Goal: Navigation & Orientation: Understand site structure

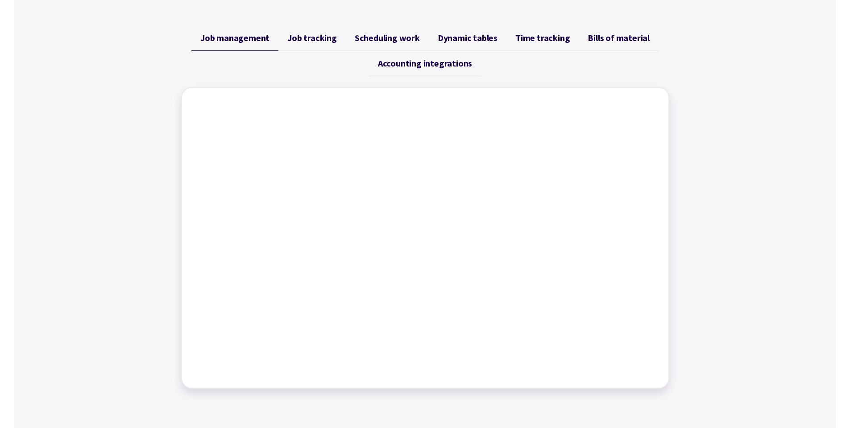
scroll to position [357, 0]
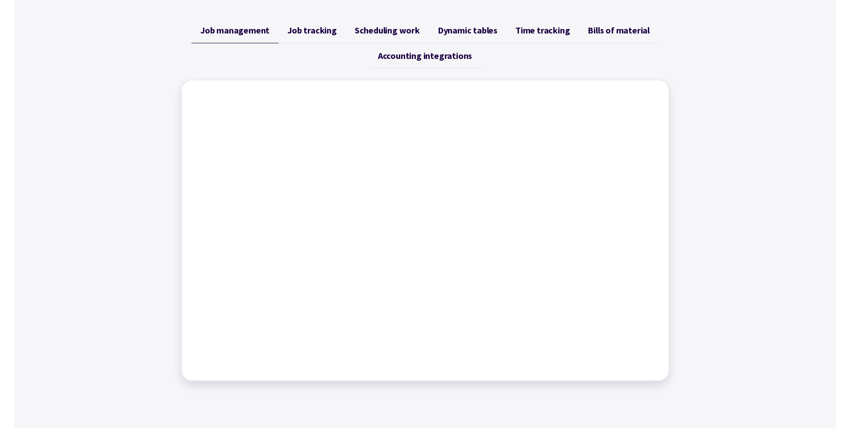
click at [441, 56] on span "Accounting integrations" at bounding box center [425, 55] width 94 height 11
click at [712, 147] on div "Job management Job tracking Scheduling work Dynamic tables Time tracking Bills …" at bounding box center [425, 199] width 822 height 385
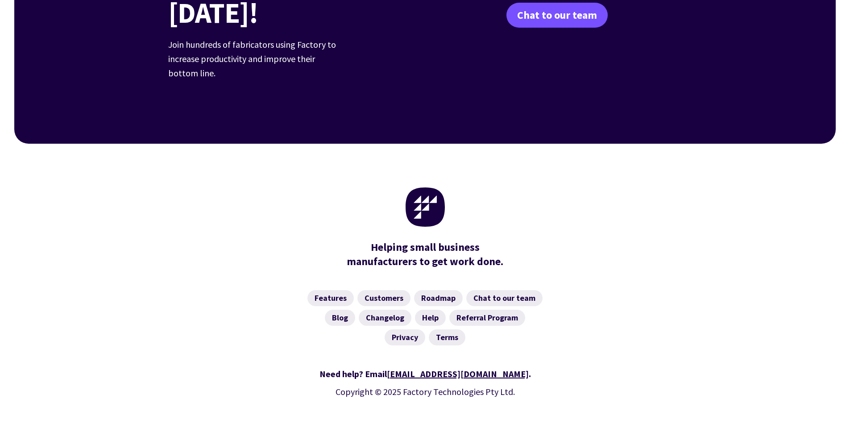
scroll to position [3466, 0]
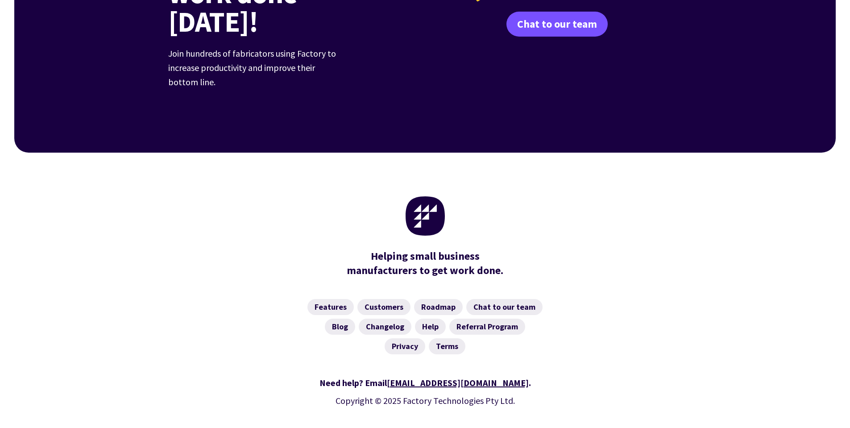
scroll to position [1891, 0]
click at [387, 318] on link "Changelog" at bounding box center [385, 326] width 53 height 16
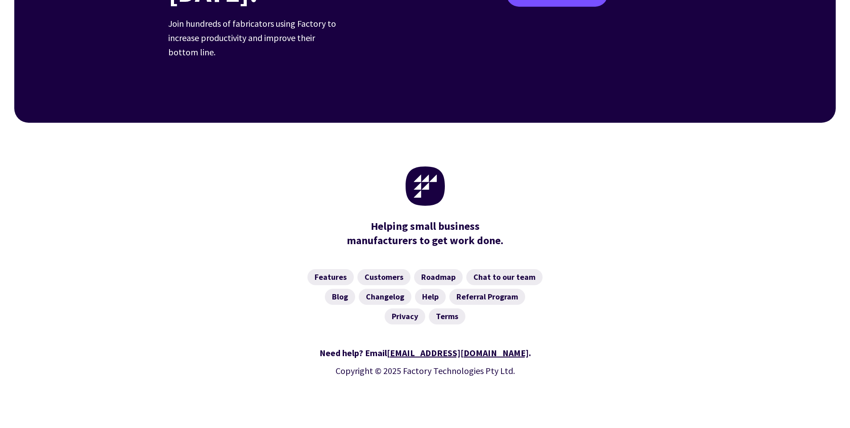
scroll to position [1891, 0]
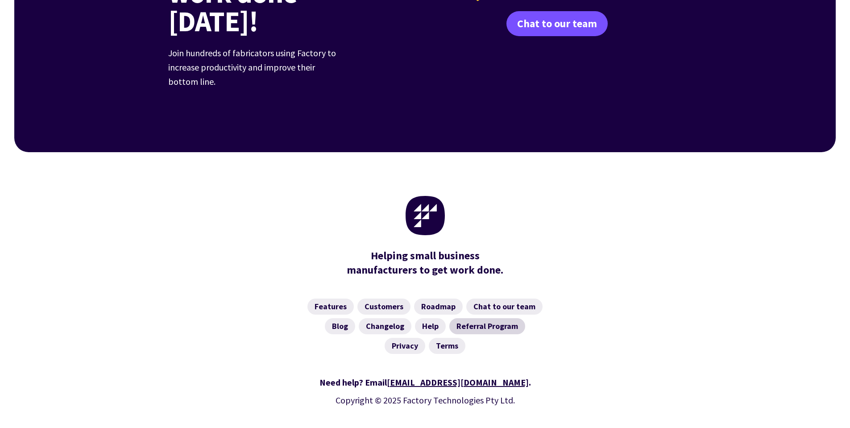
click at [481, 318] on link "Referral Program" at bounding box center [487, 326] width 76 height 16
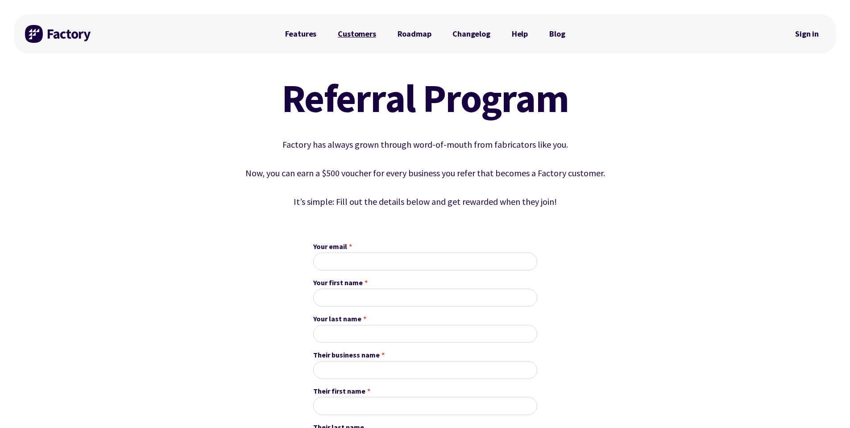
click at [351, 35] on link "Customers" at bounding box center [356, 34] width 59 height 18
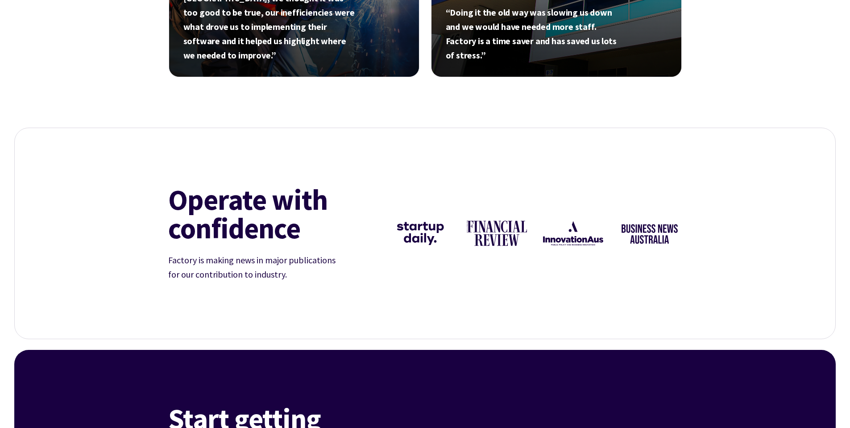
scroll to position [580, 0]
